Goal: Information Seeking & Learning: Learn about a topic

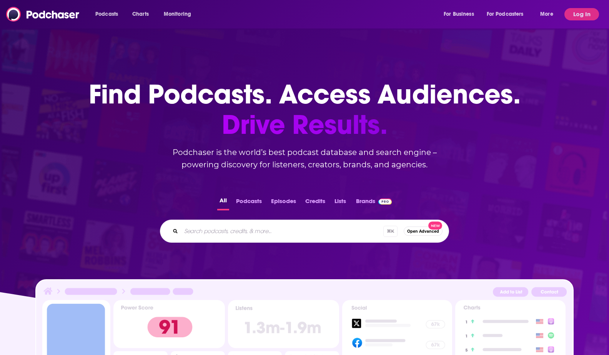
click at [257, 14] on div "Podcasts Charts Monitoring For Business For Podcasters More" at bounding box center [325, 14] width 470 height 12
click at [584, 14] on button "Log In" at bounding box center [581, 14] width 35 height 12
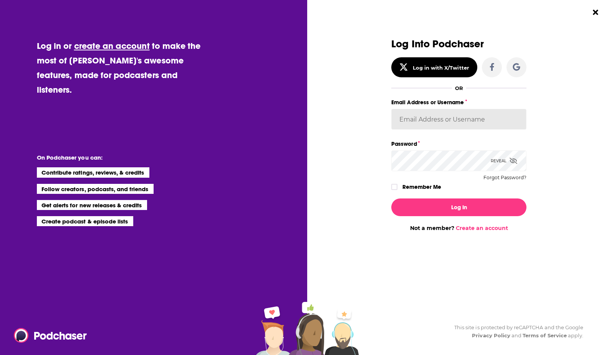
type input "[PERSON_NAME][EMAIL_ADDRESS][DOMAIN_NAME]"
click at [392, 188] on icon "Dialog" at bounding box center [394, 186] width 5 height 5
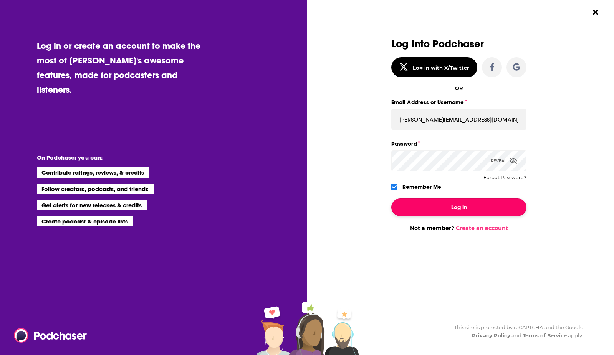
click at [426, 206] on button "Log In" at bounding box center [459, 207] width 135 height 18
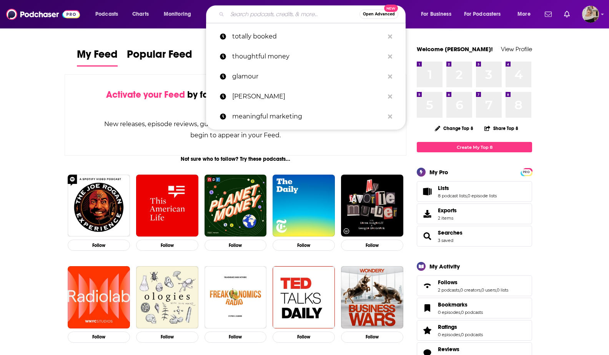
click at [260, 12] on input "Search podcasts, credits, & more..." at bounding box center [293, 14] width 132 height 12
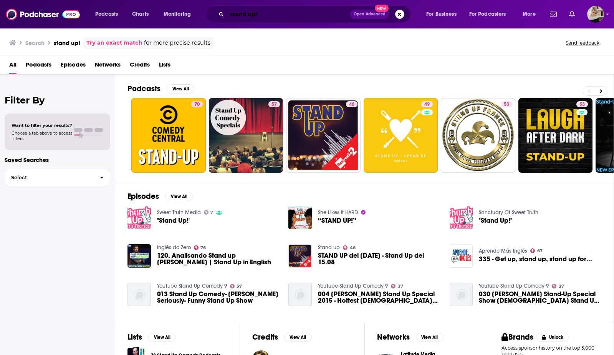
click at [276, 14] on input "stand up!" at bounding box center [288, 14] width 123 height 12
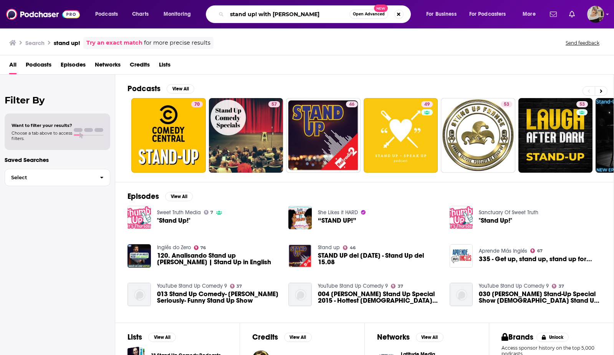
type input "stand up! with [PERSON_NAME]"
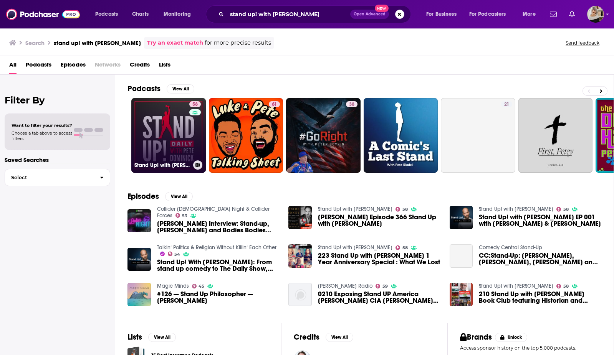
click at [177, 149] on link "58 Stand Up! with [PERSON_NAME]" at bounding box center [168, 135] width 75 height 75
